Goal: Communication & Community: Answer question/provide support

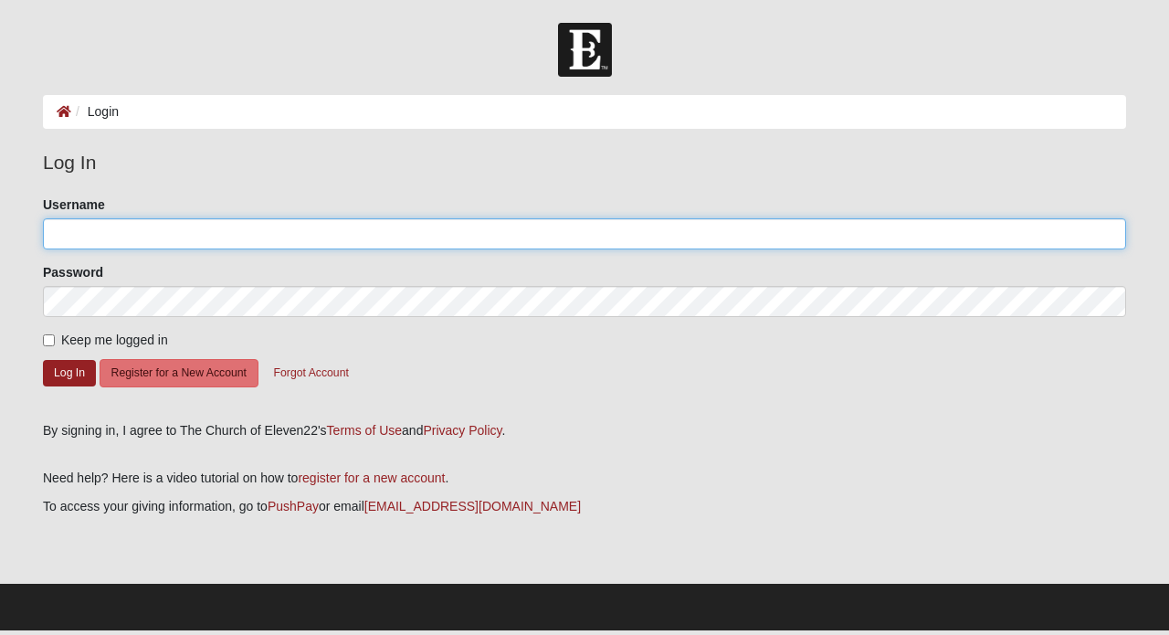
type input "lisajacob"
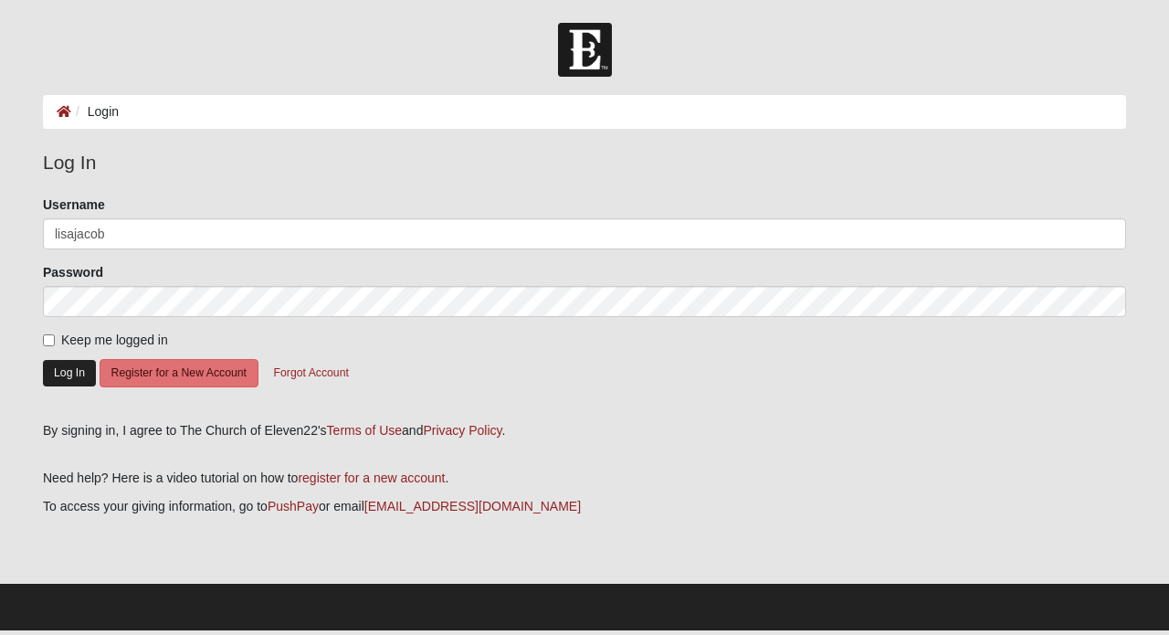
click at [61, 371] on button "Log In" at bounding box center [69, 373] width 53 height 26
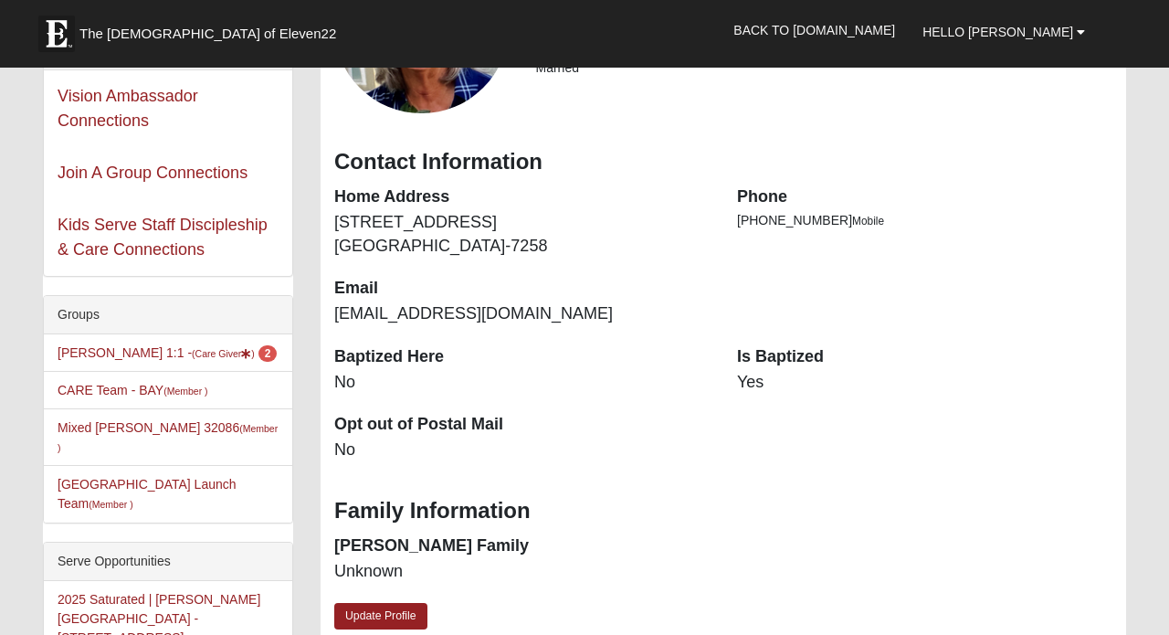
scroll to position [238, 0]
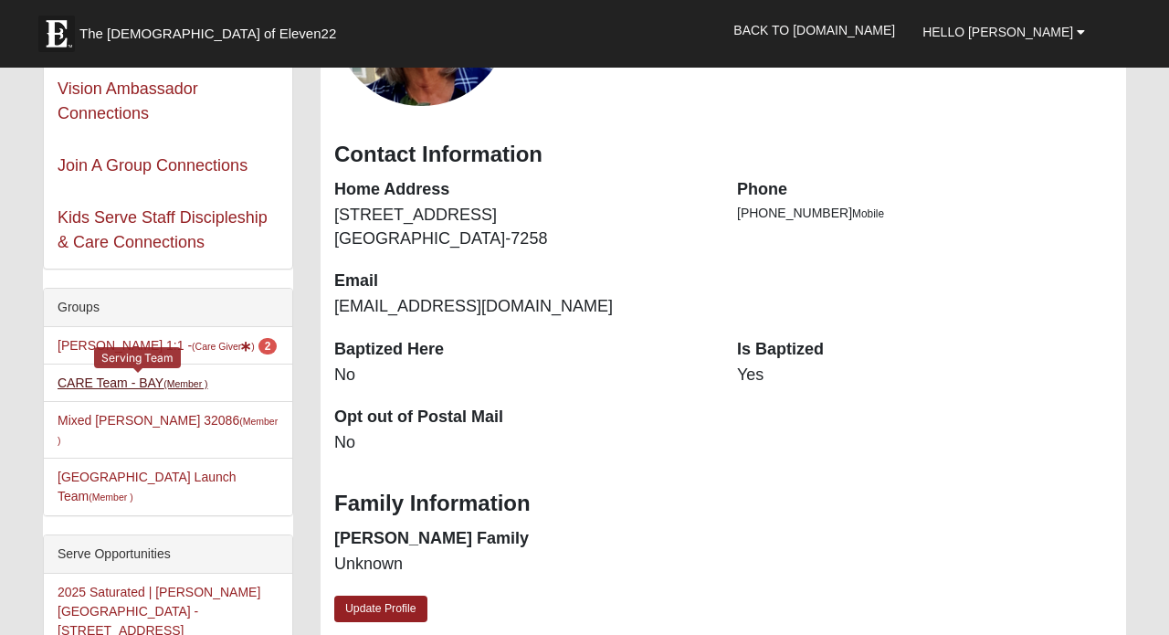
click at [84, 385] on link "CARE Team - BAY (Member )" at bounding box center [133, 382] width 151 height 15
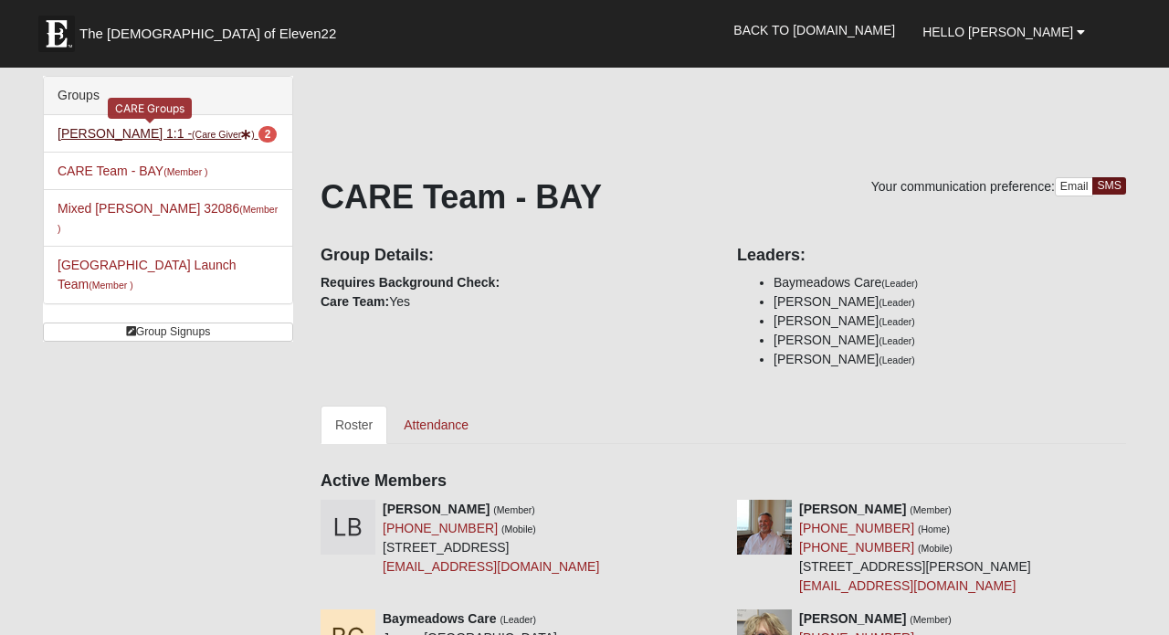
click at [137, 137] on link "[PERSON_NAME] 1:1 - (Care Giver ) 2" at bounding box center [167, 133] width 219 height 15
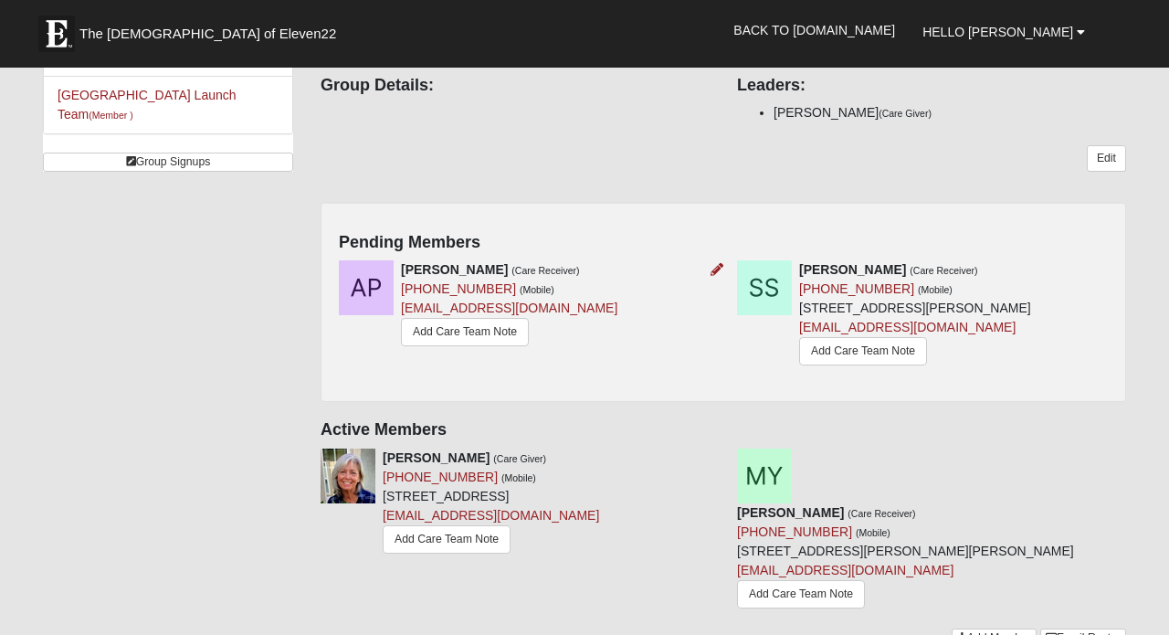
scroll to position [178, 0]
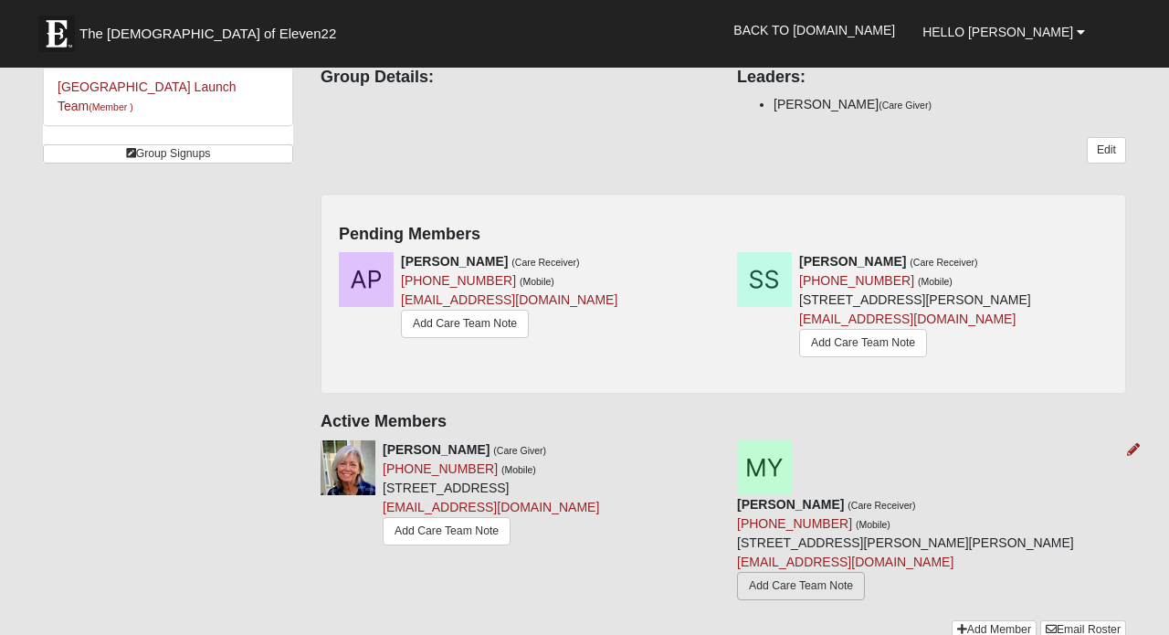
click at [865, 572] on link "Add Care Team Note" at bounding box center [801, 586] width 128 height 28
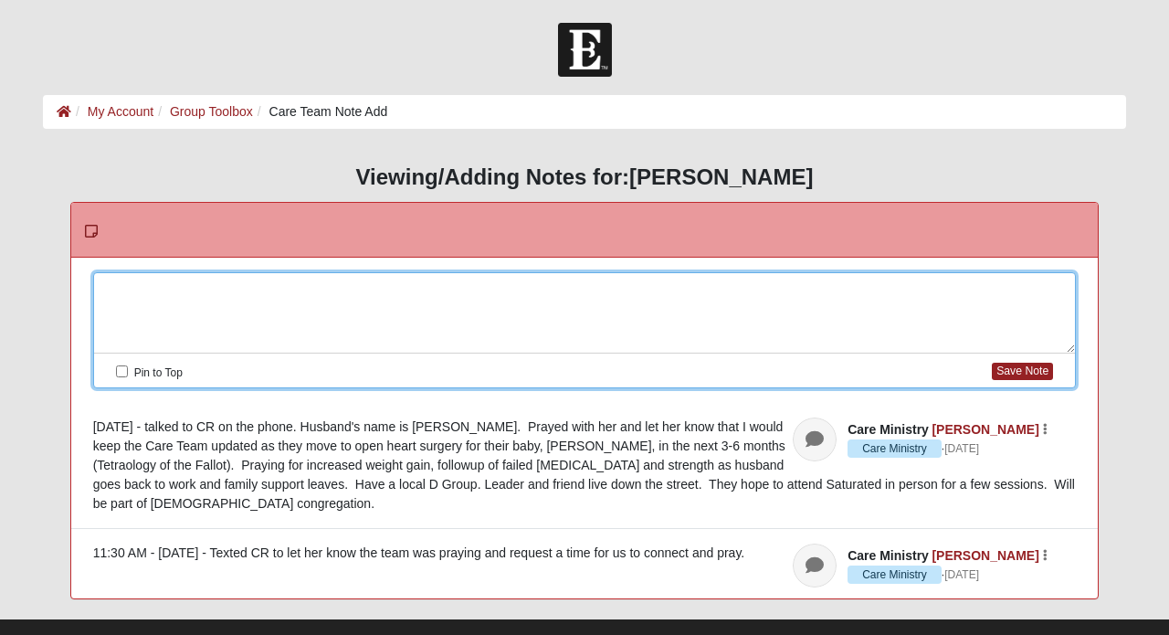
click at [293, 291] on div at bounding box center [585, 313] width 982 height 80
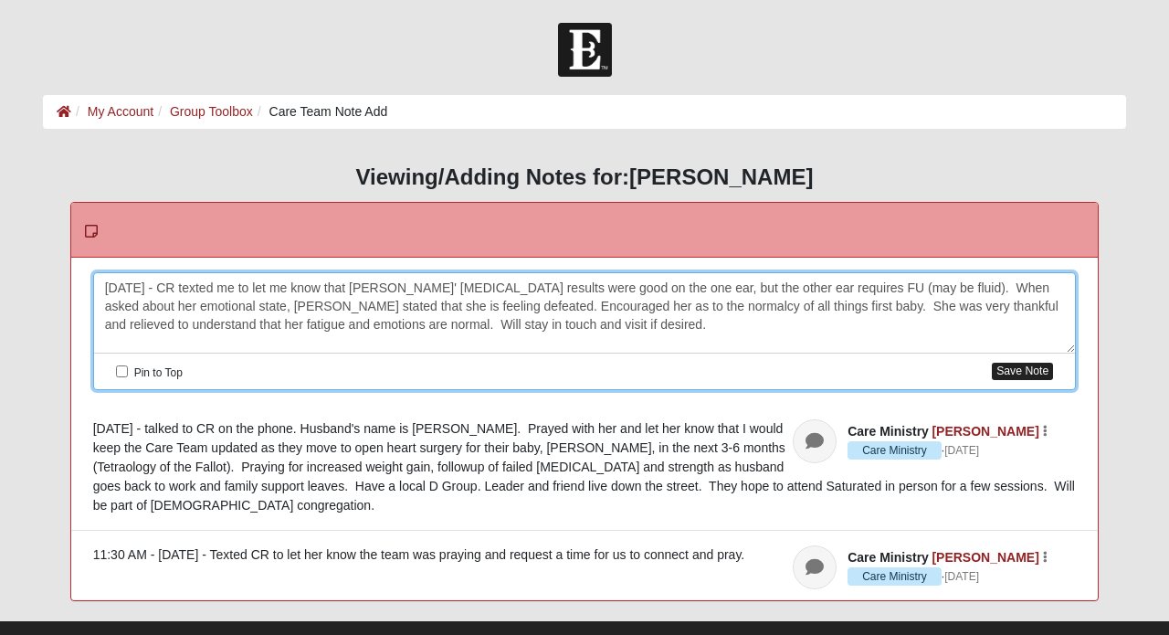
click at [1016, 374] on button "Save Note" at bounding box center [1022, 371] width 61 height 17
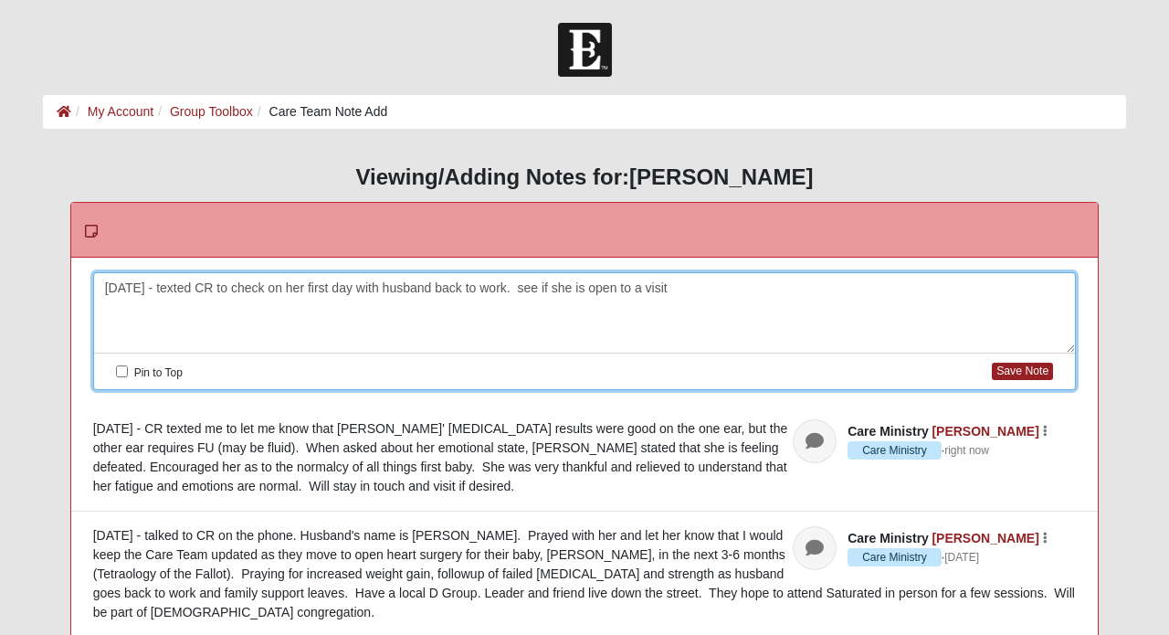
click at [524, 287] on div "[DATE] - texted CR to check on her first day with husband back to work. see if …" at bounding box center [585, 313] width 982 height 80
click at [520, 282] on div "[DATE] - texted CR to check on her first day with husband back to work. See if …" at bounding box center [585, 313] width 982 height 80
click at [550, 284] on div "[DATE] - texted CR to check on her first day with husband back to work. Will Se…" at bounding box center [585, 313] width 982 height 80
click at [669, 286] on div "[DATE] - texted CR to check on her first day with husband back to work. Will se…" at bounding box center [585, 313] width 982 height 80
click at [987, 287] on div "[DATE] - texted CR to check on her first day with husband back to work. Will se…" at bounding box center [585, 313] width 982 height 80
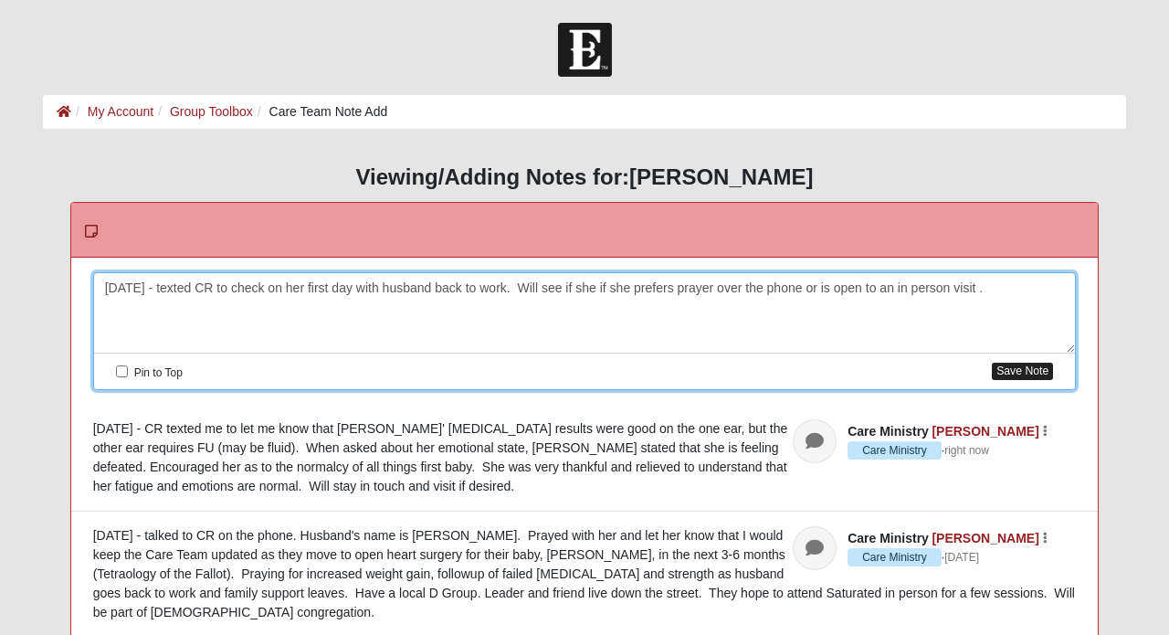
click at [1045, 369] on button "Save Note" at bounding box center [1022, 371] width 61 height 17
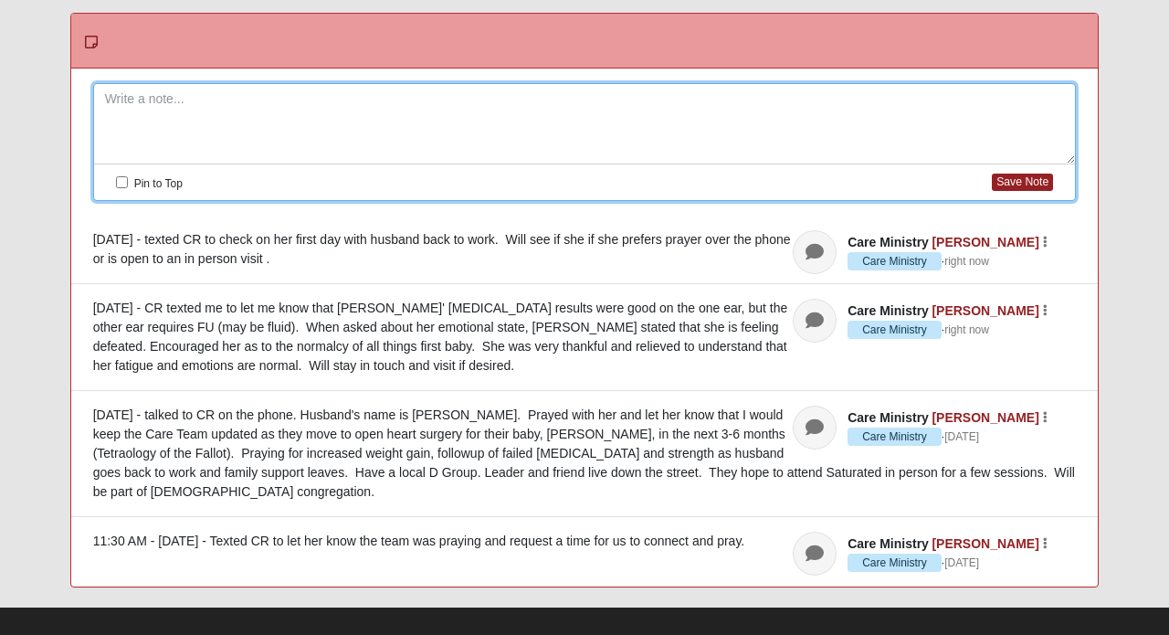
scroll to position [188, 0]
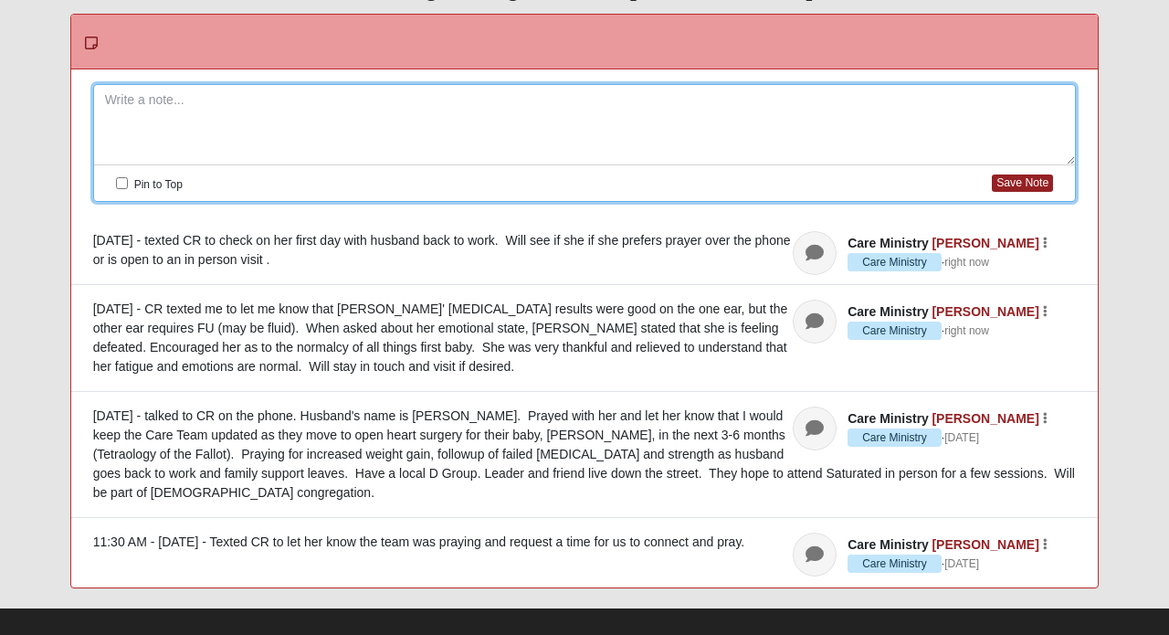
click at [620, 307] on div "[DATE] - CR texted me to let me know that [PERSON_NAME]' [MEDICAL_DATA] results…" at bounding box center [585, 338] width 984 height 77
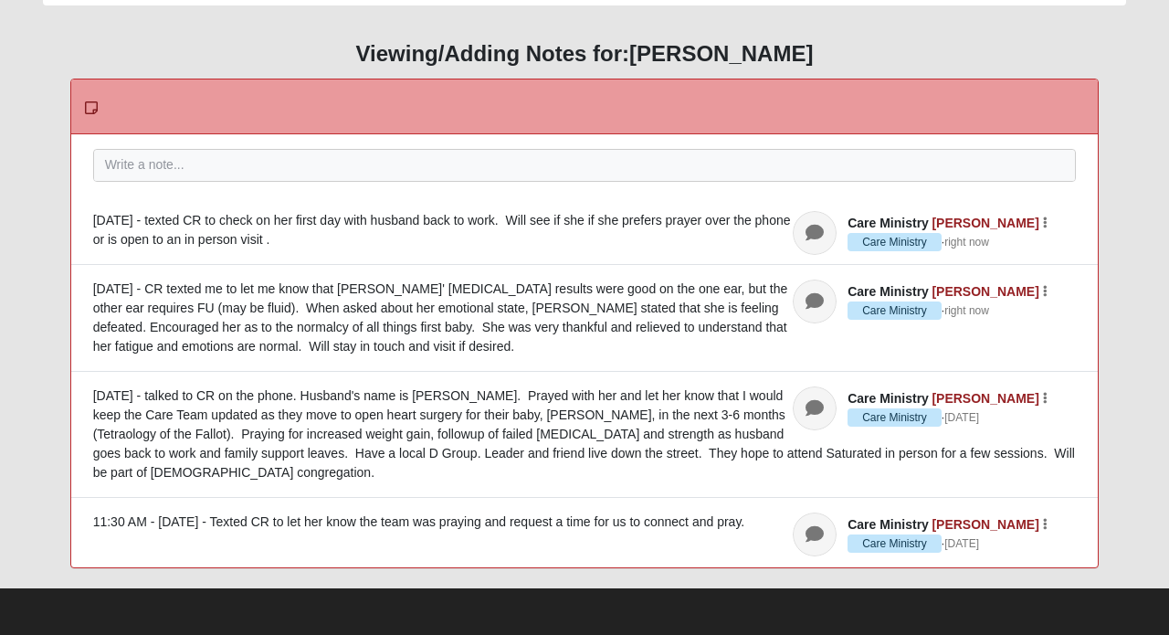
scroll to position [103, 0]
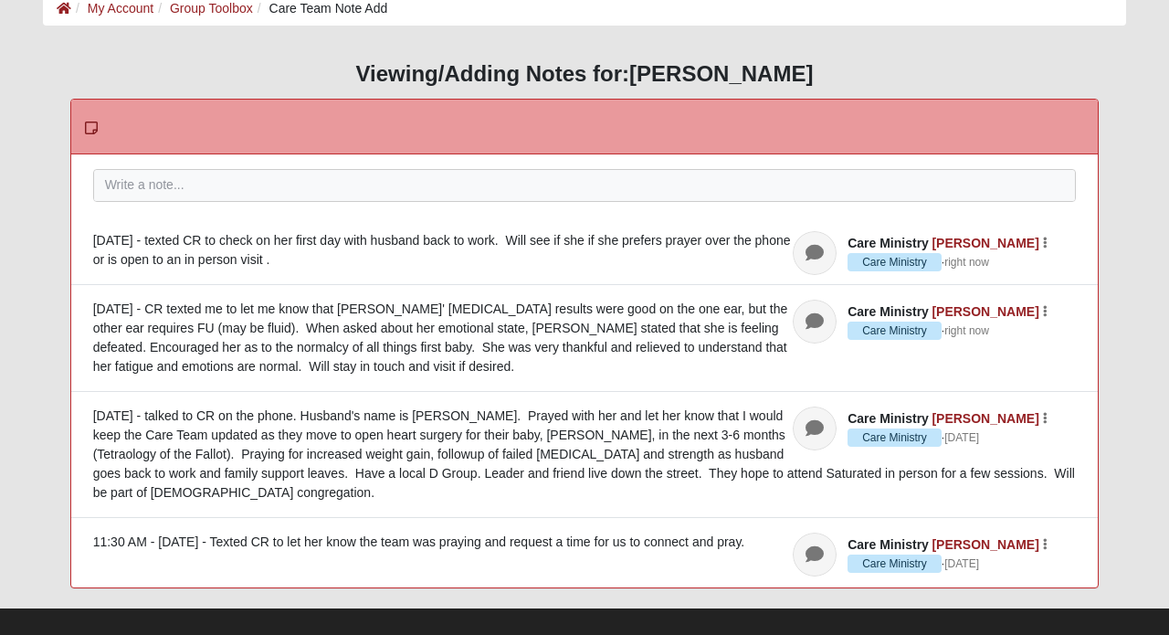
click at [619, 307] on div "[DATE] - CR texted me to let me know that [PERSON_NAME]' [MEDICAL_DATA] results…" at bounding box center [585, 338] width 984 height 77
click at [620, 307] on div "[DATE] - CR texted me to let me know that [PERSON_NAME]' [MEDICAL_DATA] results…" at bounding box center [585, 338] width 984 height 77
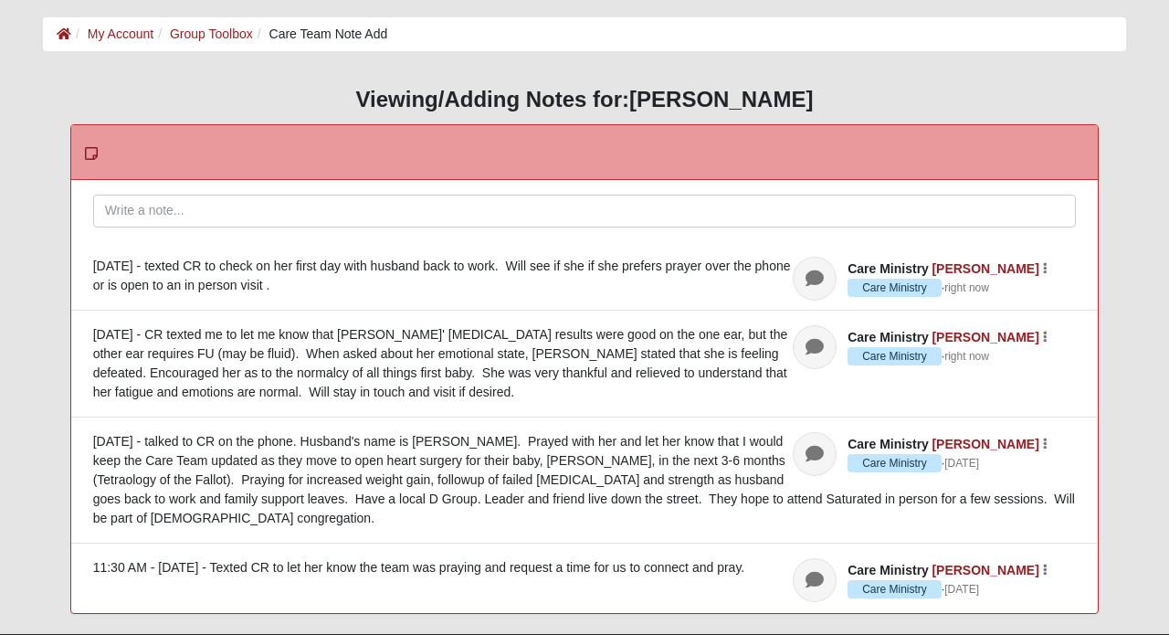
scroll to position [86, 0]
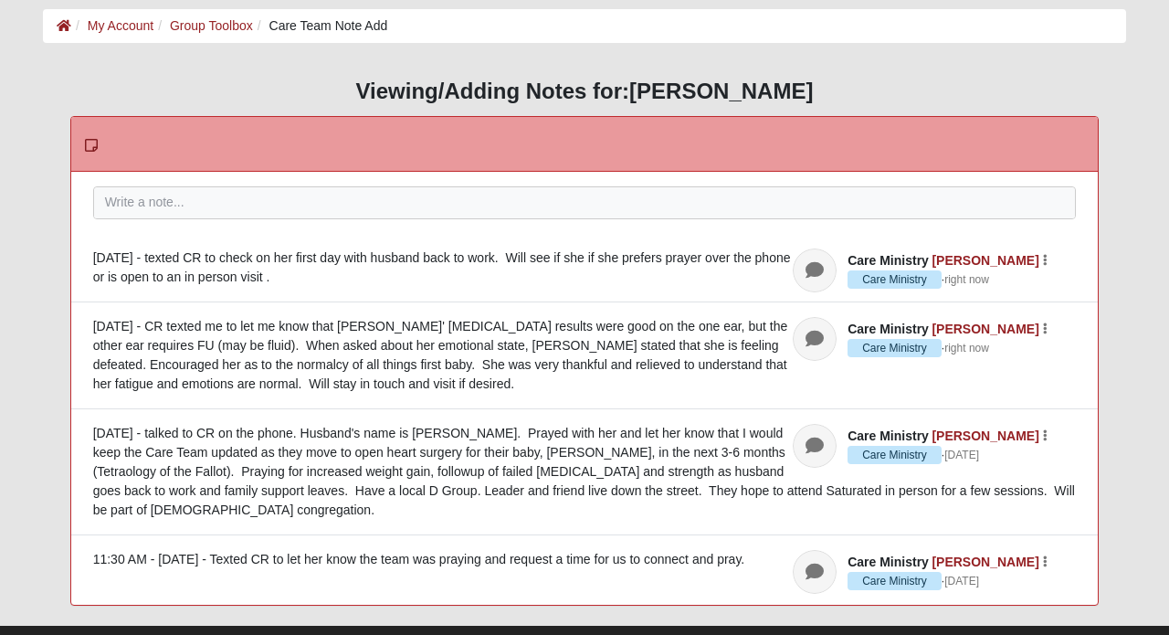
click at [599, 372] on div "[DATE] - CR texted me to let me know that [PERSON_NAME]' [MEDICAL_DATA] results…" at bounding box center [585, 355] width 984 height 77
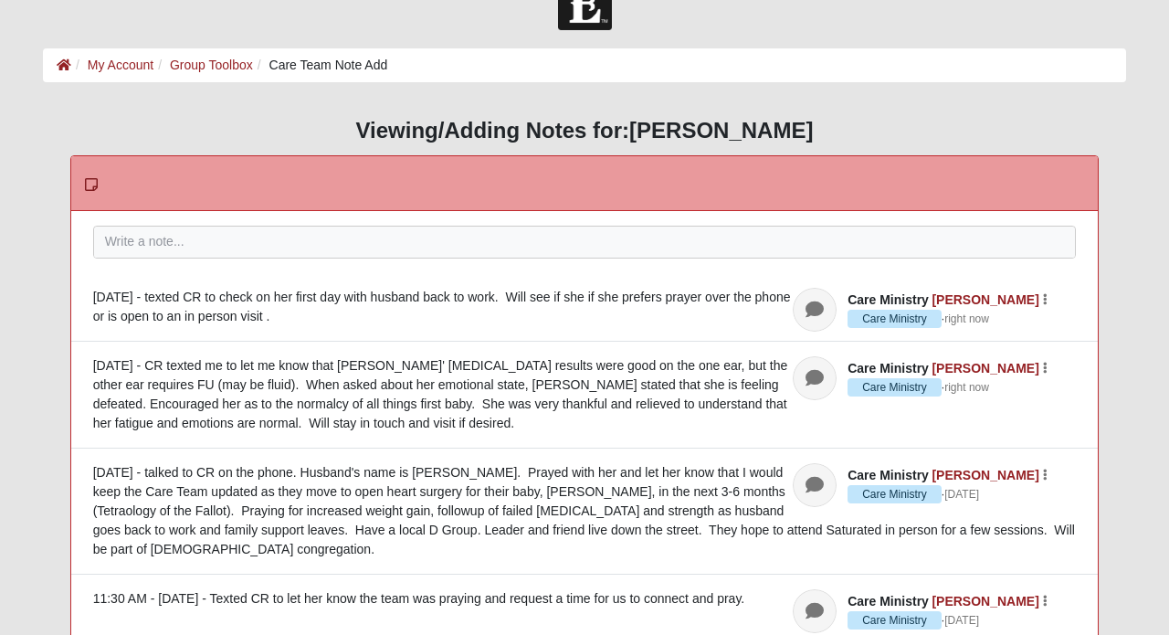
scroll to position [47, 0]
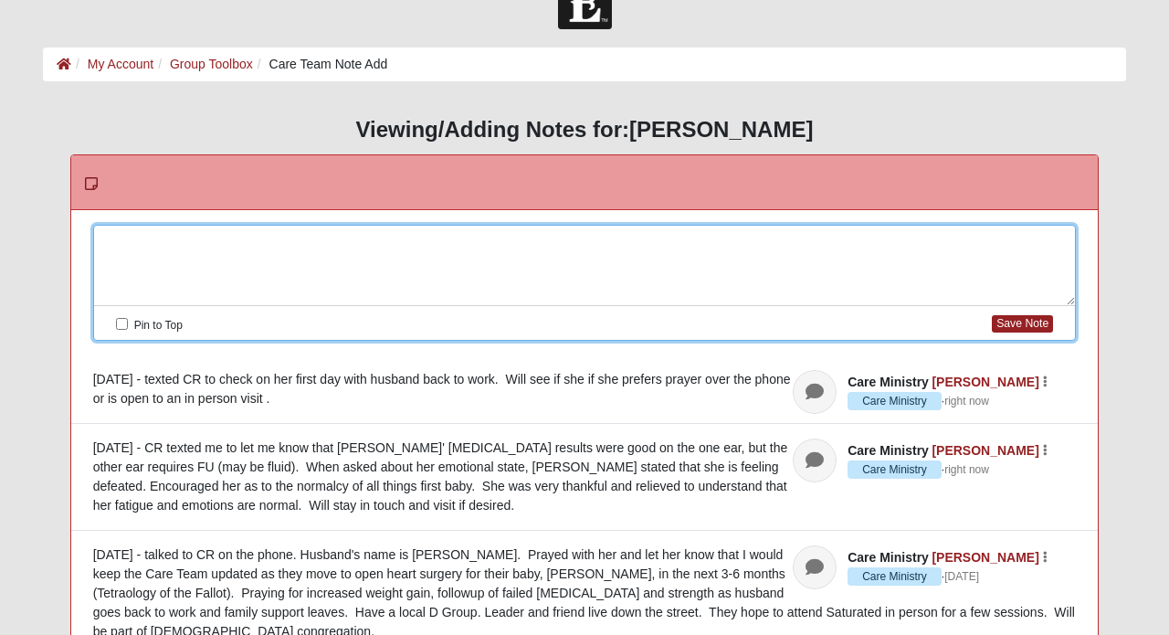
click at [494, 242] on div at bounding box center [585, 266] width 982 height 80
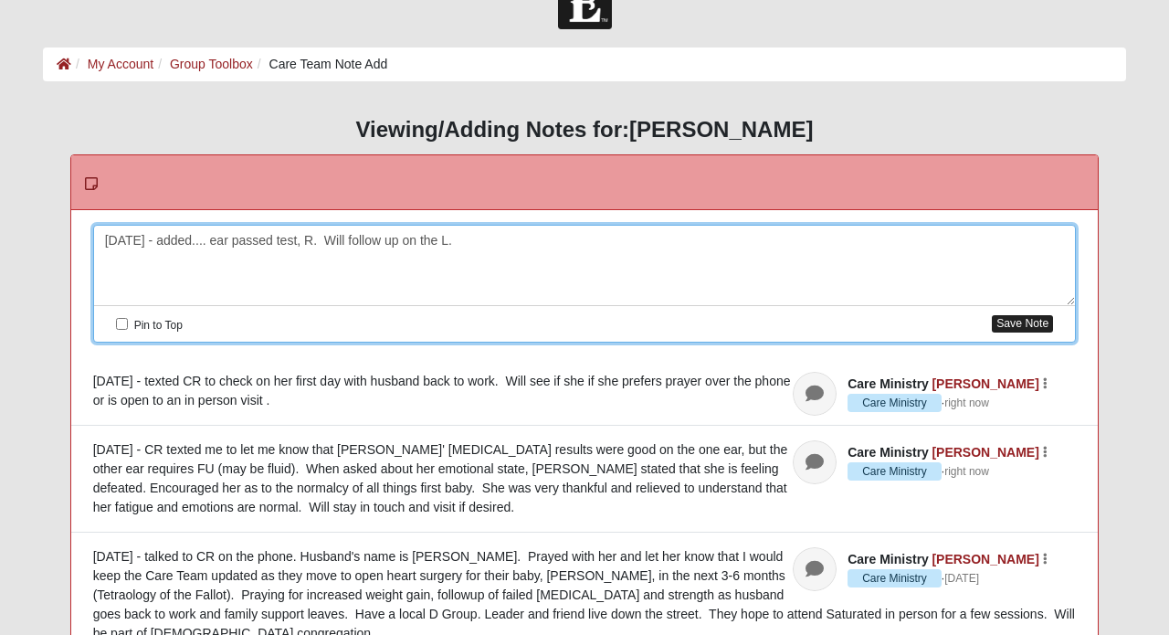
click at [1036, 315] on button "Save Note" at bounding box center [1022, 323] width 61 height 17
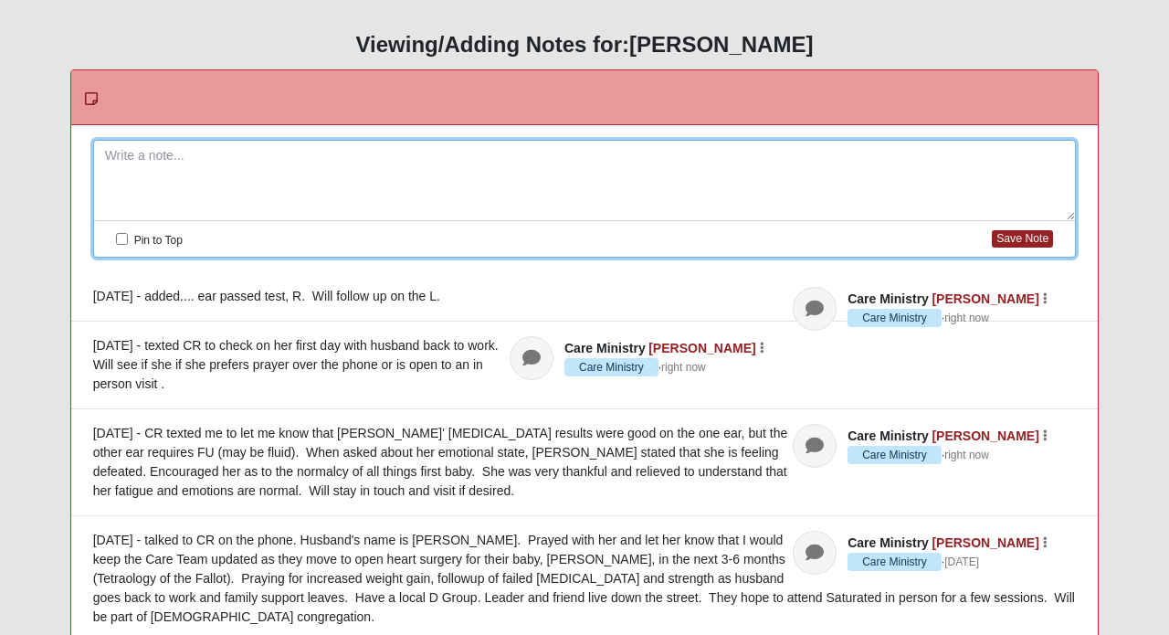
scroll to position [133, 0]
click at [136, 301] on div "[DATE] - added.... ear passed test, R. Will follow up on the L." at bounding box center [585, 295] width 984 height 19
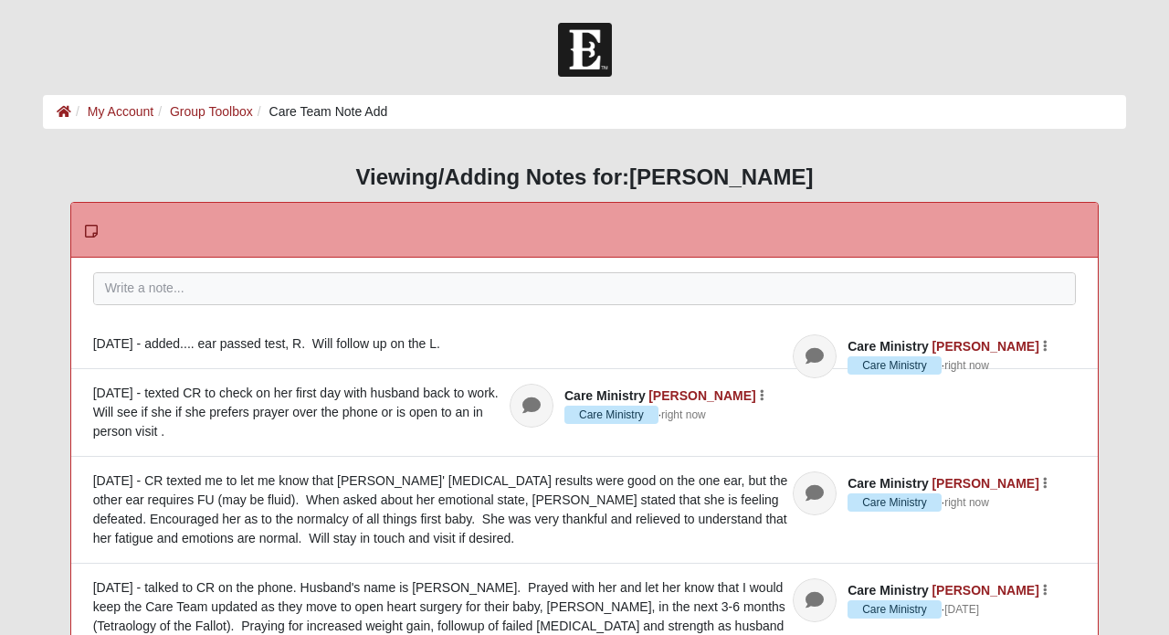
scroll to position [0, 0]
